Goal: Task Accomplishment & Management: Manage account settings

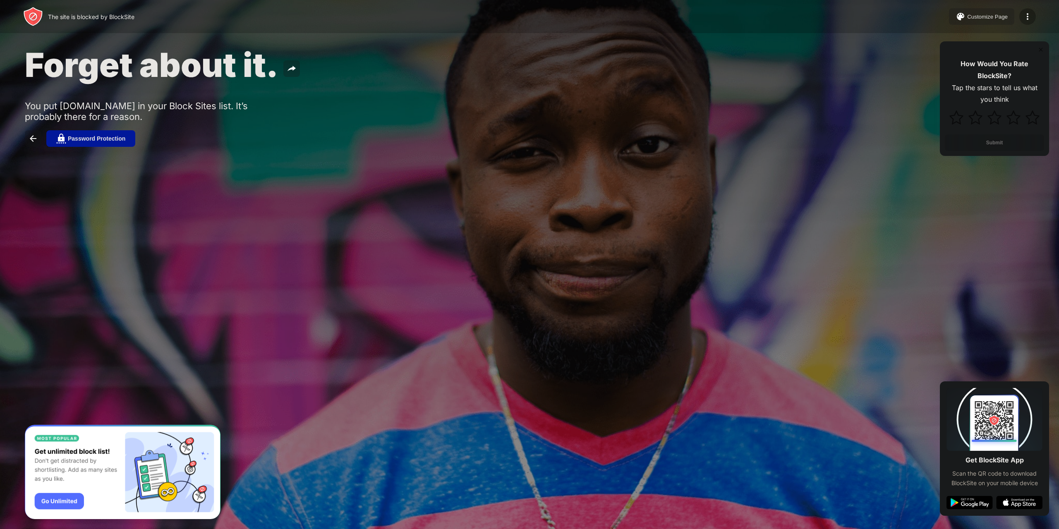
click at [1023, 16] on img at bounding box center [1027, 17] width 10 height 10
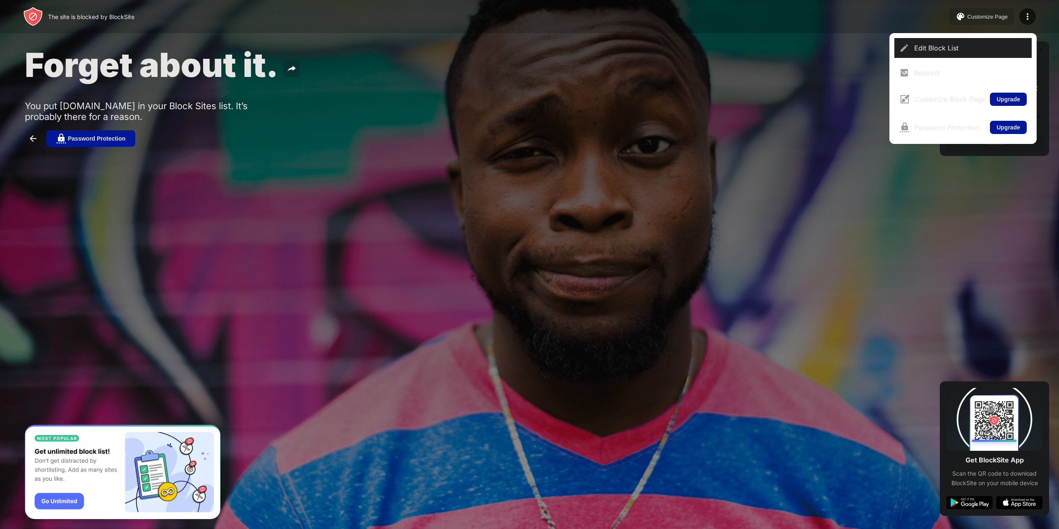
click at [944, 48] on div "Edit Block List" at bounding box center [970, 48] width 113 height 8
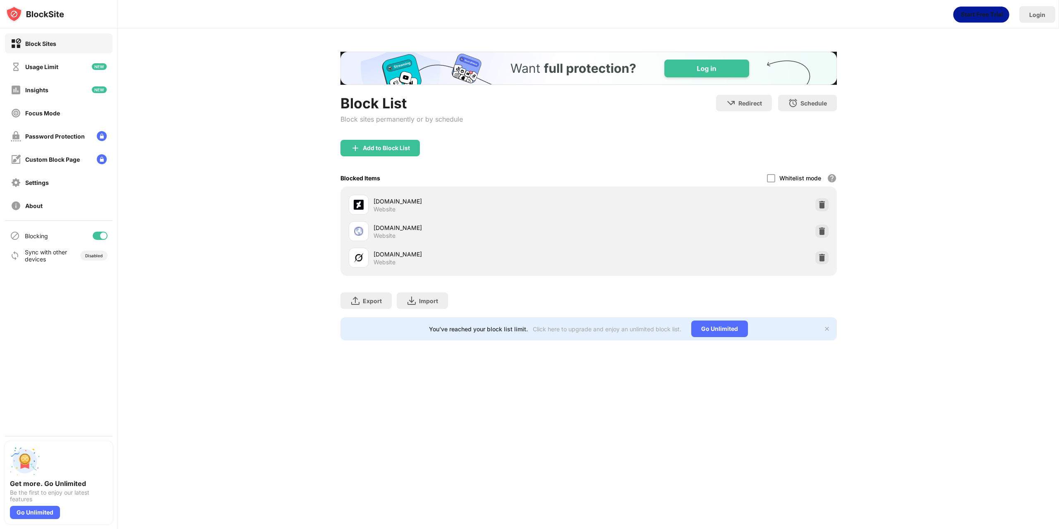
click at [98, 234] on div at bounding box center [100, 236] width 15 height 8
click at [101, 239] on div at bounding box center [100, 236] width 15 height 8
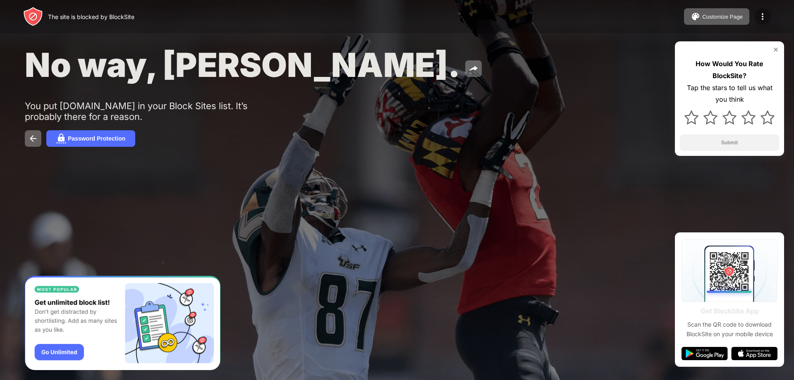
click at [761, 17] on img at bounding box center [763, 17] width 10 height 10
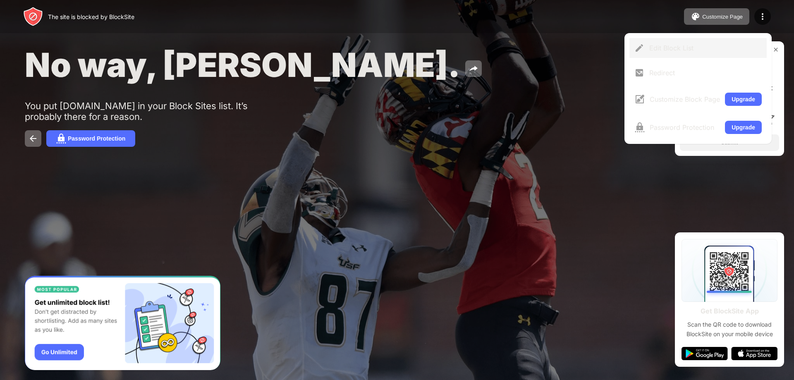
click at [670, 45] on div "Edit Block List" at bounding box center [705, 48] width 113 height 8
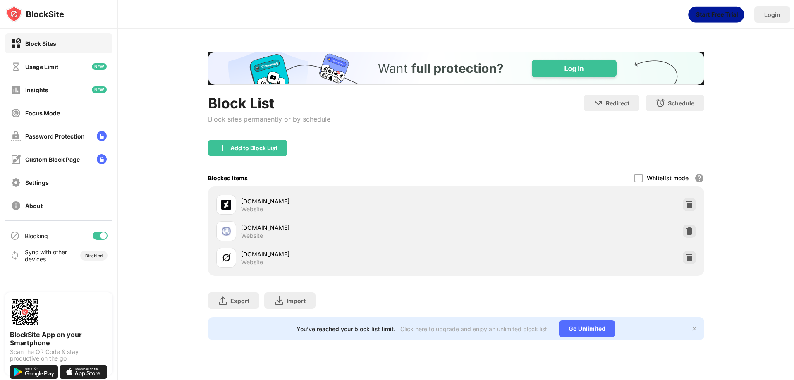
drag, startPoint x: 98, startPoint y: 235, endPoint x: 104, endPoint y: 232, distance: 5.9
click at [99, 235] on div at bounding box center [100, 236] width 15 height 8
click at [101, 231] on div "Blocking" at bounding box center [59, 236] width 108 height 20
click at [97, 235] on div at bounding box center [96, 235] width 7 height 7
